Goal: Find specific page/section: Find specific page/section

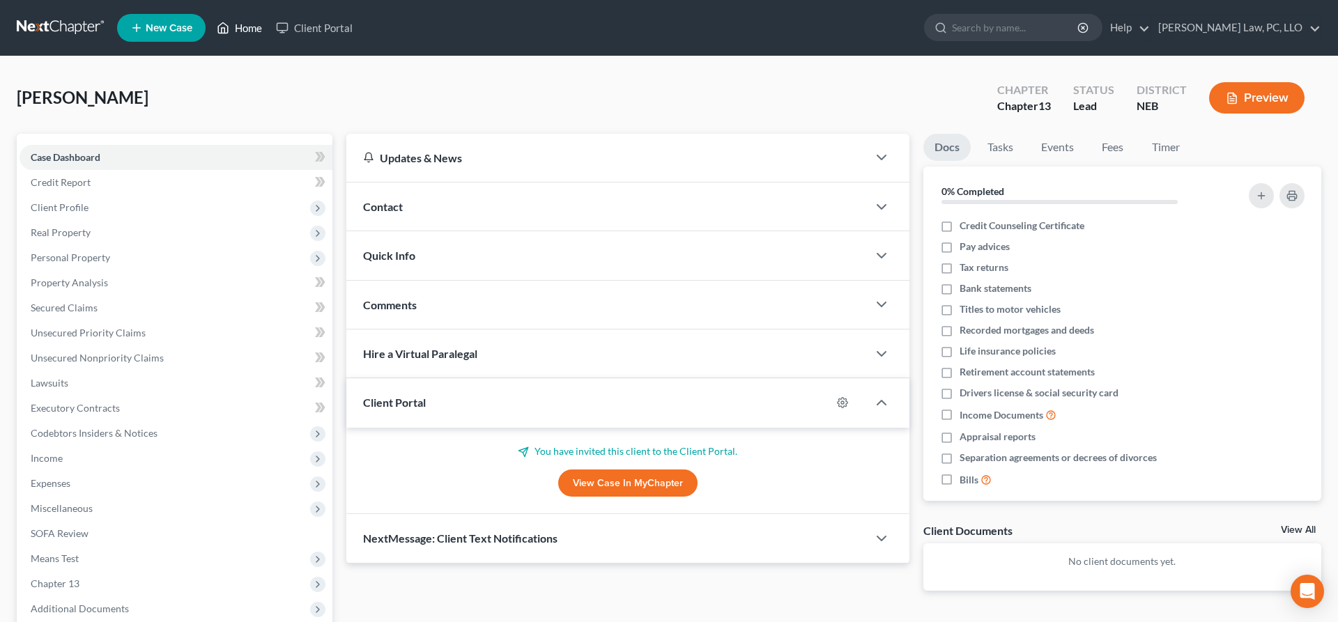
click at [224, 26] on icon at bounding box center [223, 28] width 13 height 17
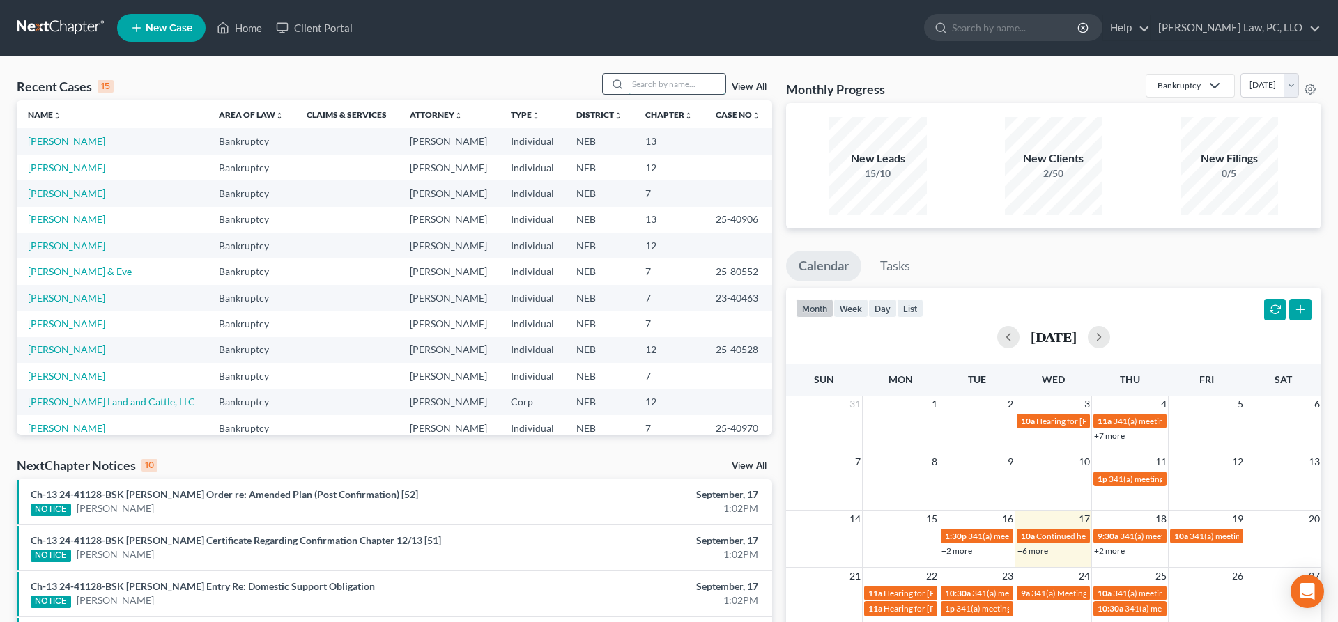
click at [688, 86] on input "search" at bounding box center [677, 84] width 98 height 20
type input "[PERSON_NAME]"
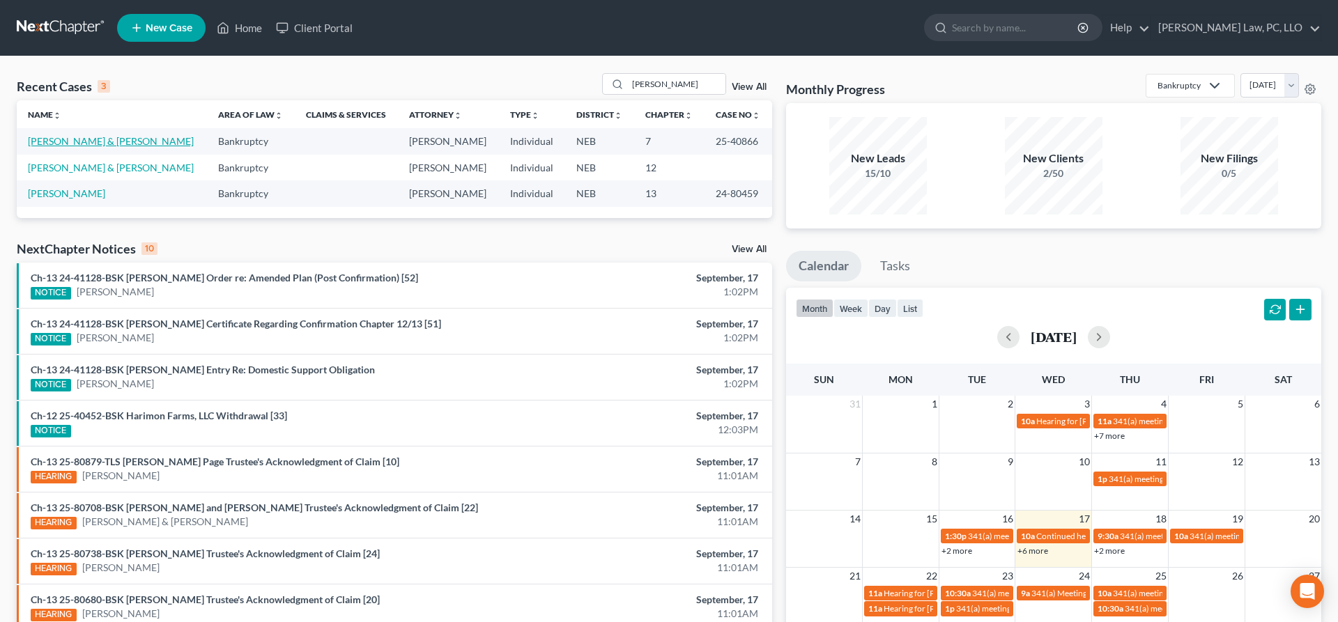
click at [111, 145] on link "[PERSON_NAME] & [PERSON_NAME]" at bounding box center [111, 141] width 166 height 12
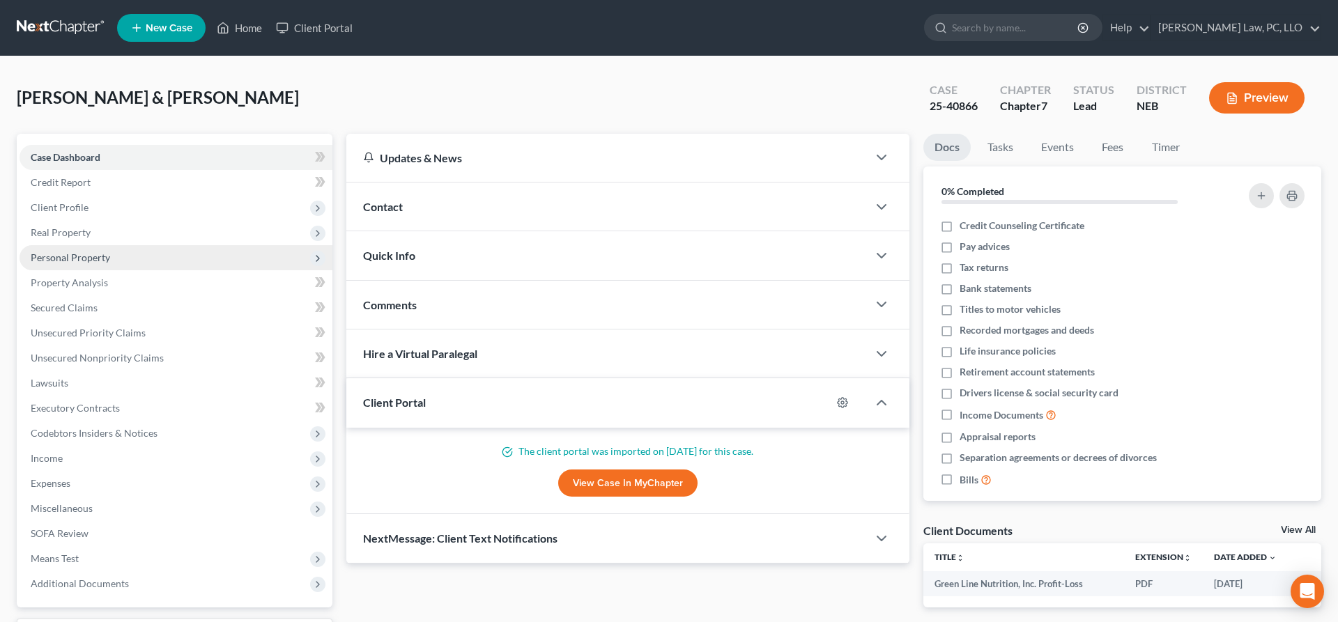
click at [105, 259] on span "Personal Property" at bounding box center [70, 257] width 79 height 12
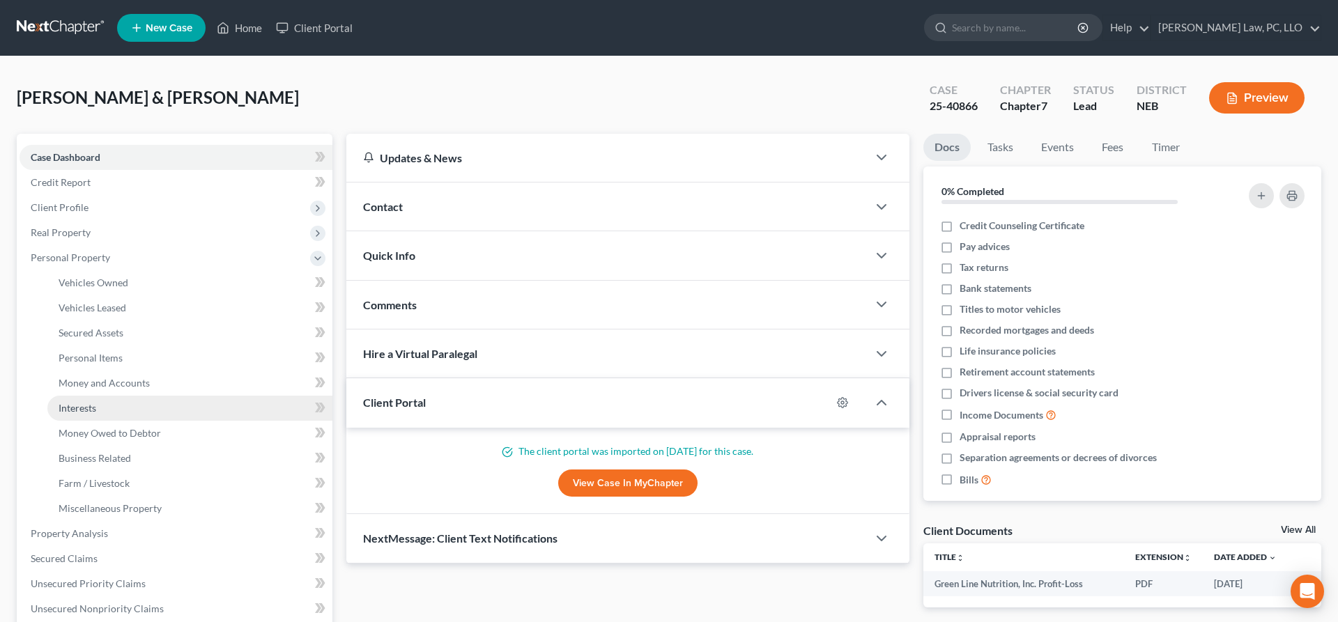
click at [108, 408] on link "Interests" at bounding box center [189, 408] width 285 height 25
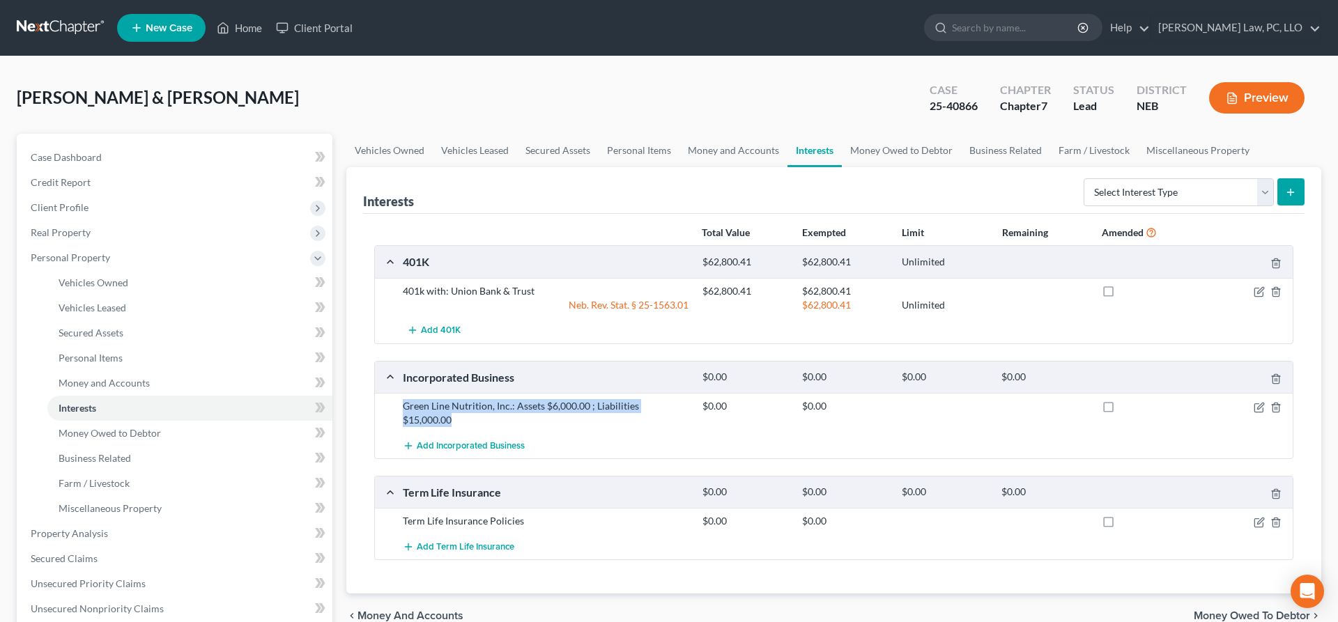
drag, startPoint x: 688, startPoint y: 403, endPoint x: 405, endPoint y: 411, distance: 282.9
click at [405, 411] on div "Green Line Nutrition, Inc.: Assets $6,000.00 ; Liabilities $15,000.00" at bounding box center [546, 413] width 300 height 28
click at [606, 447] on div "401K $62,800.41 $62,800.41 Unlimited 401k with: Union Bank & Trust $62,800.41 $…" at bounding box center [833, 402] width 919 height 315
